Goal: Transaction & Acquisition: Purchase product/service

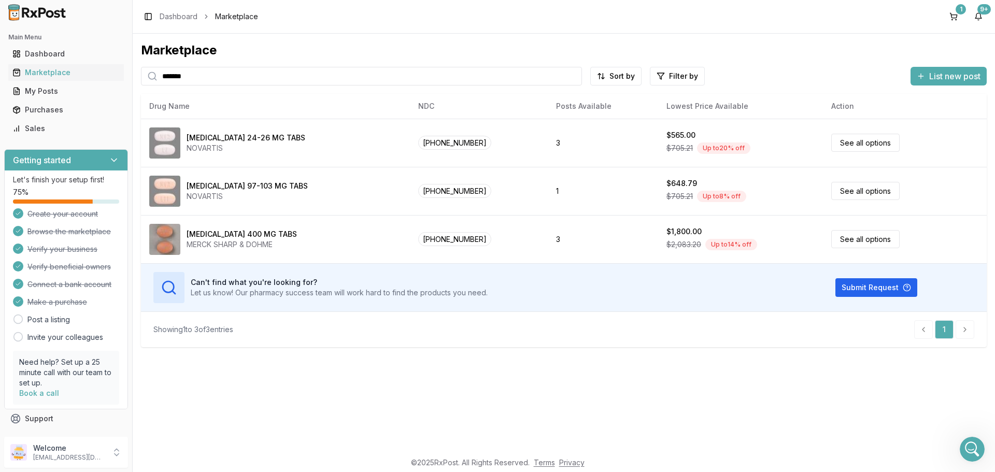
scroll to position [9383, 0]
click at [58, 107] on div "Purchases" at bounding box center [65, 110] width 107 height 10
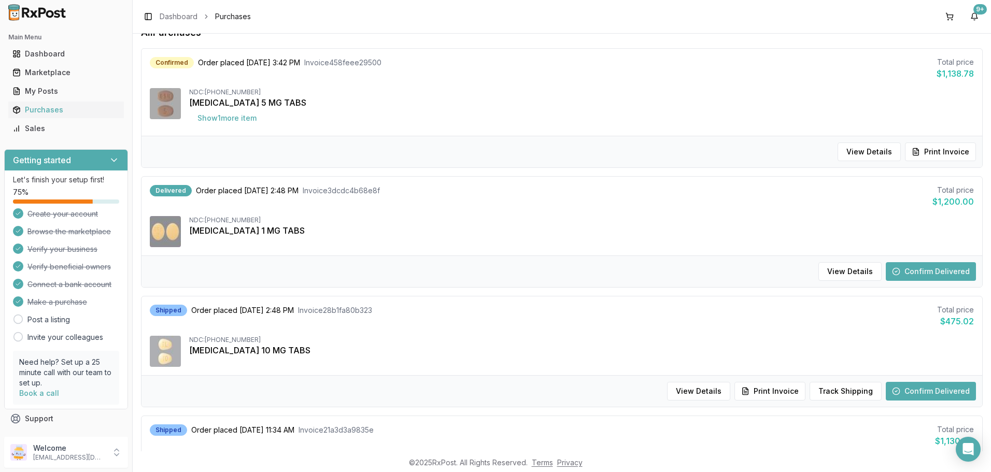
scroll to position [104, 0]
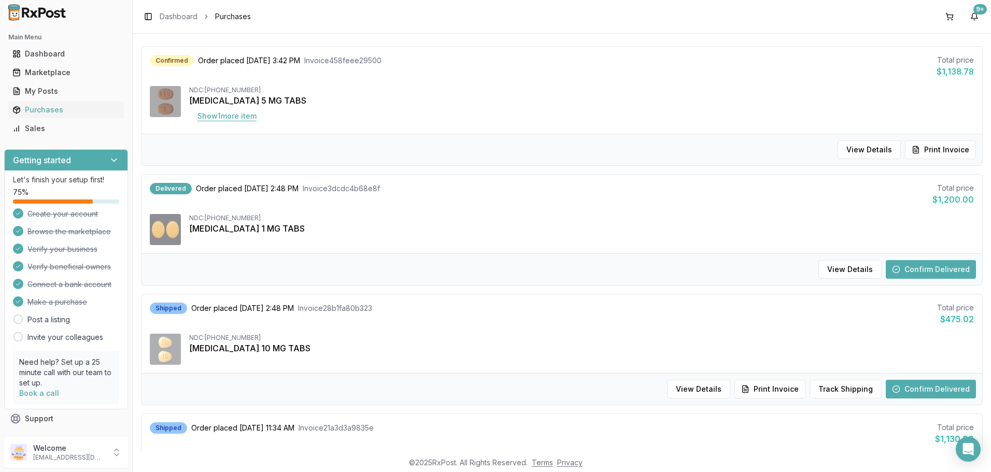
click at [237, 116] on button "Show 1 more item" at bounding box center [227, 116] width 76 height 19
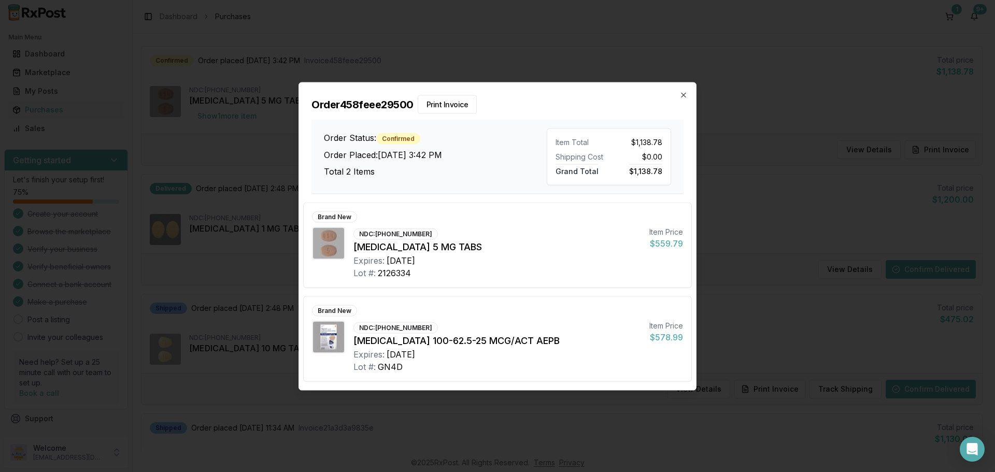
click at [683, 99] on h2 "Order 458feee29500 Print Invoice" at bounding box center [497, 104] width 372 height 19
click at [680, 97] on icon "button" at bounding box center [683, 95] width 8 height 8
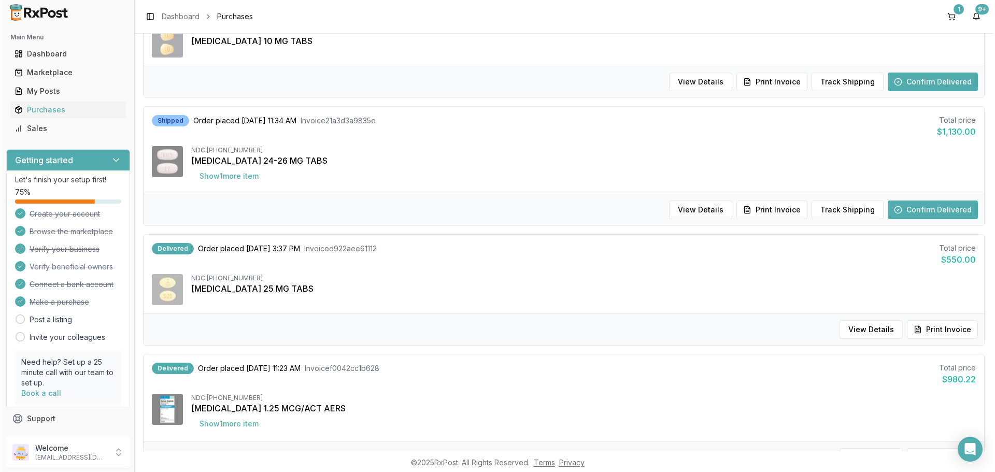
scroll to position [466, 0]
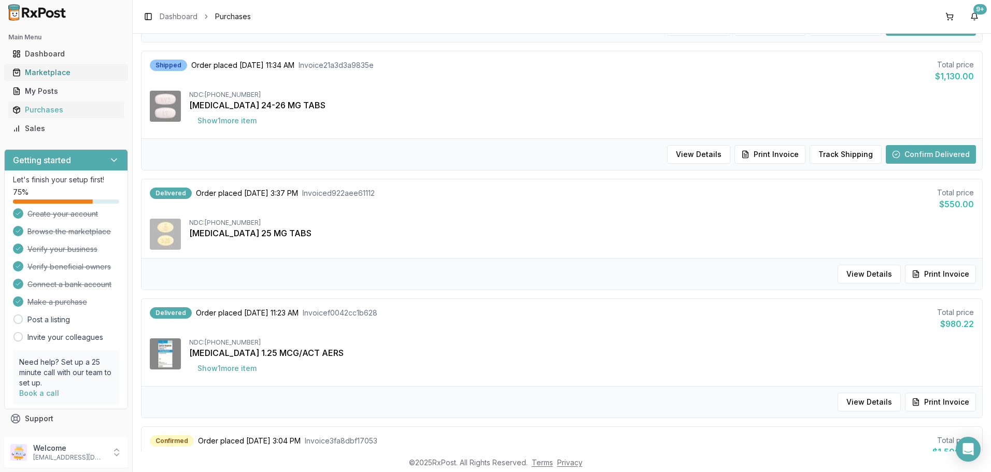
click at [39, 73] on div "Marketplace" at bounding box center [65, 72] width 107 height 10
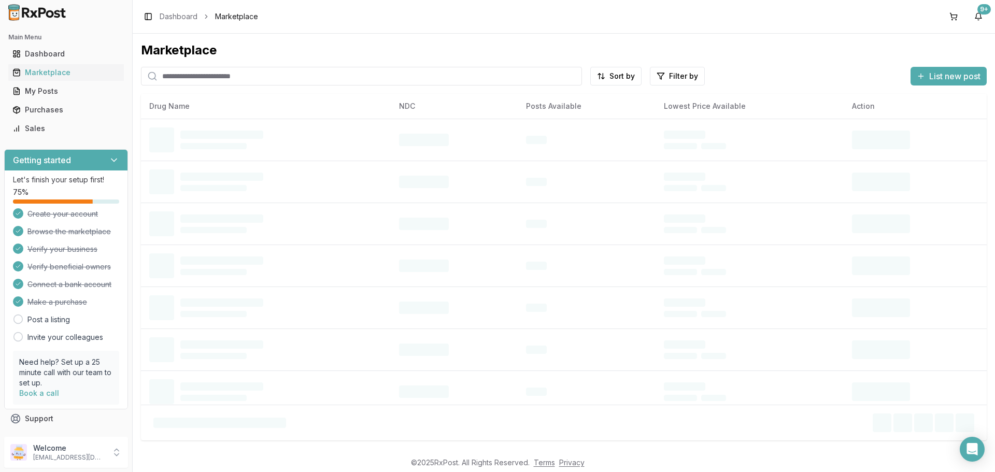
click at [178, 75] on input "search" at bounding box center [361, 76] width 441 height 19
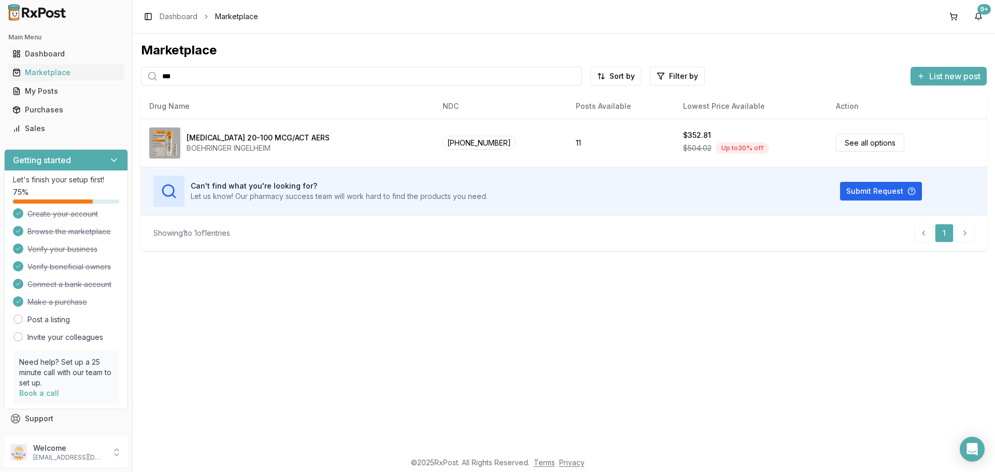
type input "***"
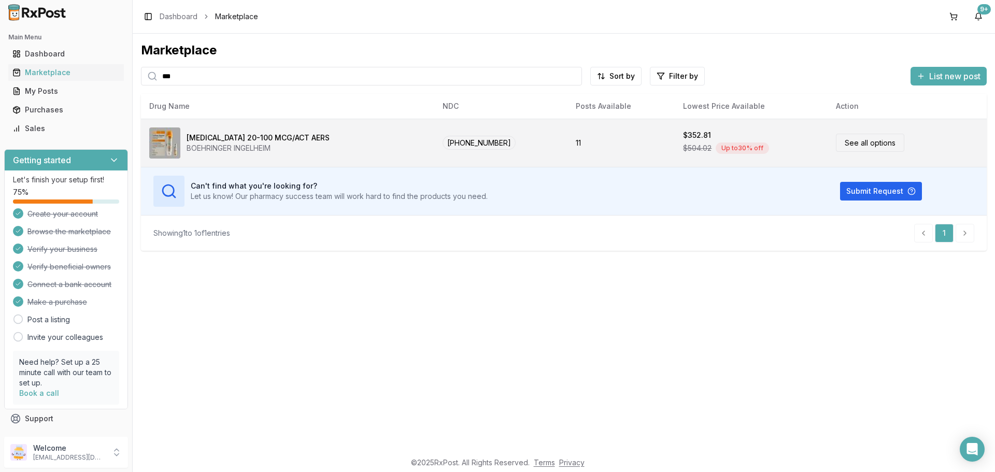
click at [858, 144] on link "See all options" at bounding box center [870, 143] width 68 height 18
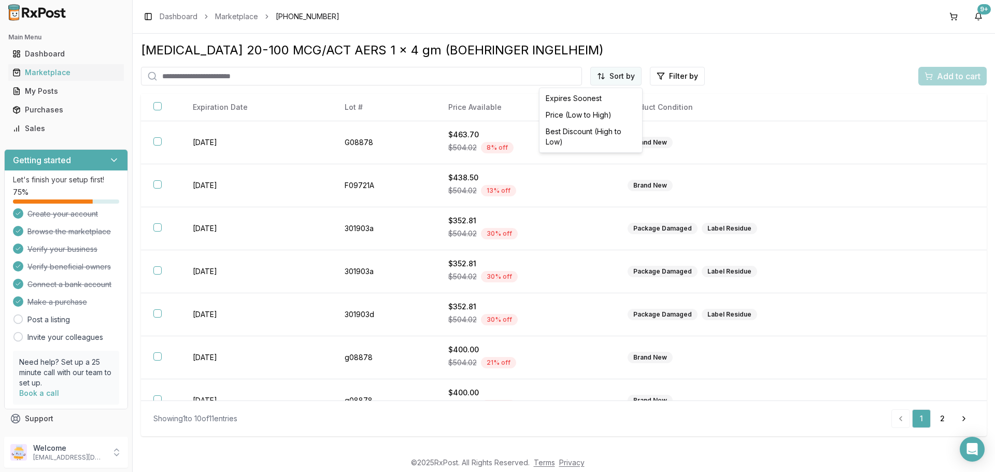
click at [628, 75] on html "Main Menu Dashboard Marketplace My Posts Purchases Sales Getting started Let's …" at bounding box center [497, 236] width 995 height 472
click at [580, 116] on div "Price (Low to High)" at bounding box center [590, 115] width 98 height 17
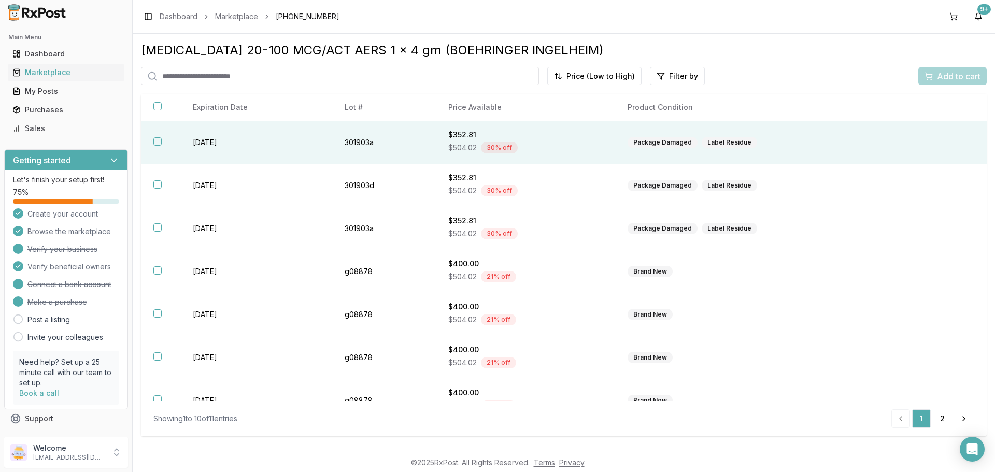
click at [677, 140] on div "Package Damaged" at bounding box center [662, 142] width 70 height 11
click at [950, 73] on span "Add to cart" at bounding box center [959, 76] width 44 height 12
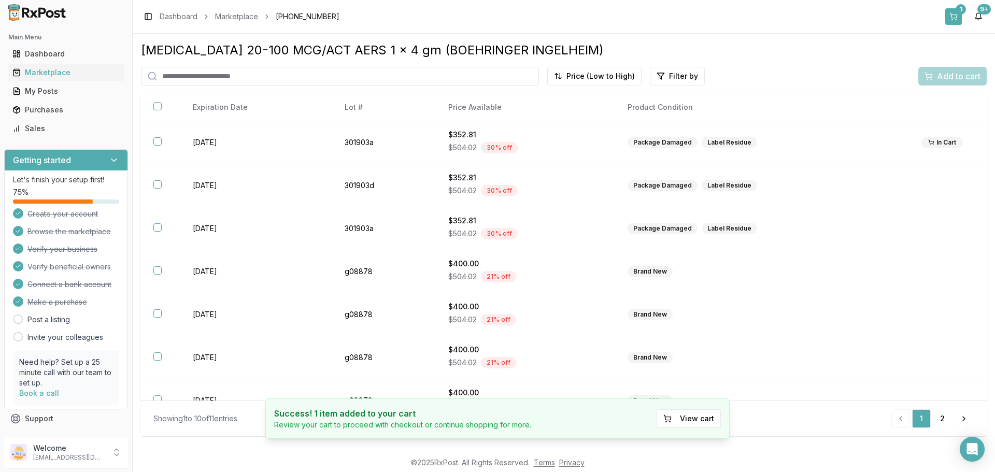
click at [956, 13] on button "1" at bounding box center [953, 16] width 17 height 17
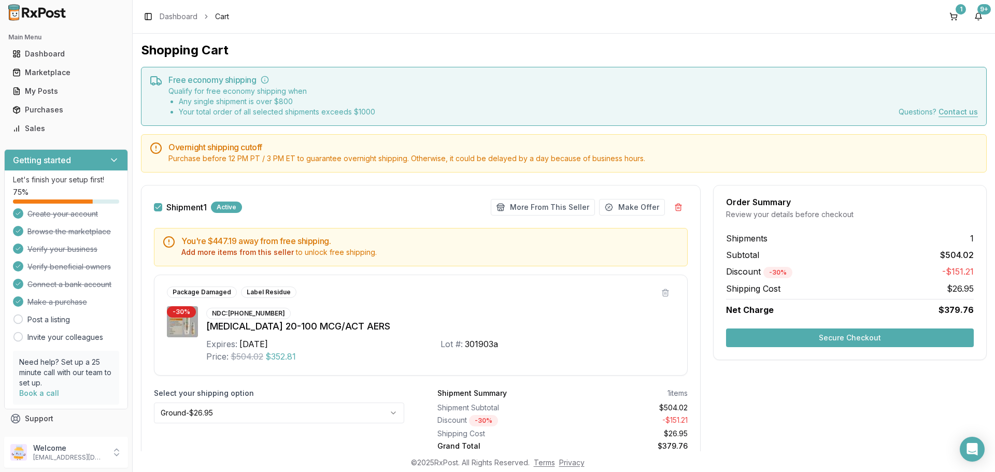
scroll to position [42, 0]
